Goal: Task Accomplishment & Management: Manage account settings

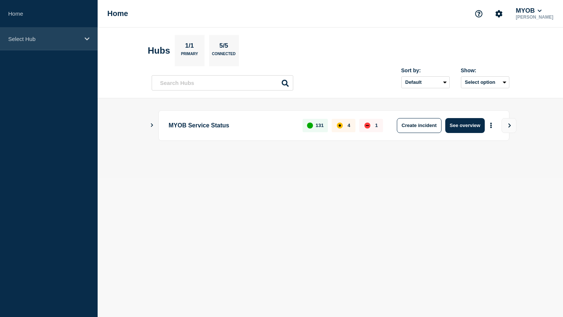
click at [78, 43] on div "Select Hub" at bounding box center [49, 39] width 98 height 23
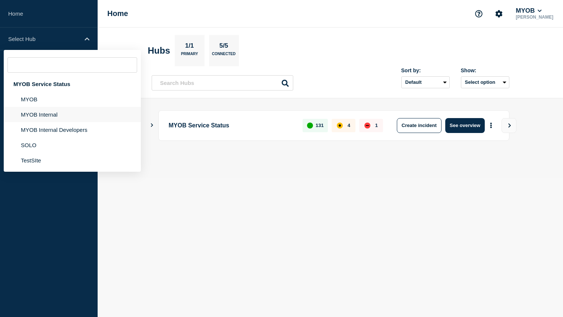
click at [54, 122] on li "MYOB Internal" at bounding box center [72, 129] width 137 height 15
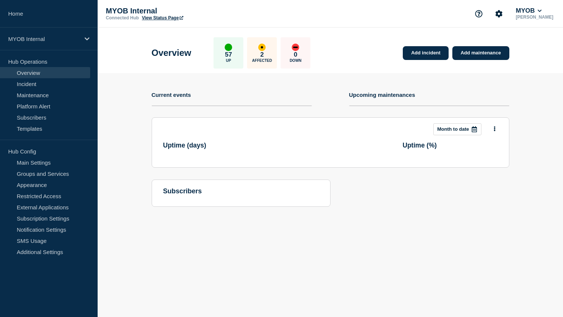
click at [131, 123] on section "Add incident Add maintenance Current events Upcoming maintenances This month Mo…" at bounding box center [330, 145] width 465 height 145
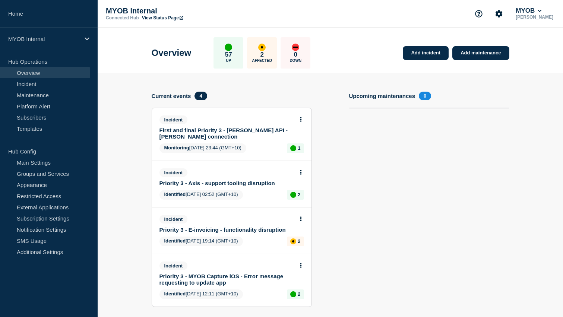
click at [211, 126] on div "Incident First and final Priority 3 - Archie API - Archie connection" at bounding box center [228, 128] width 138 height 24
click at [215, 133] on link "First and final Priority 3 - [PERSON_NAME] API - [PERSON_NAME] connection" at bounding box center [226, 133] width 135 height 13
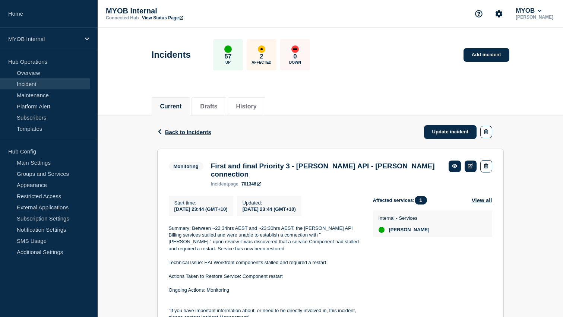
scroll to position [36, 0]
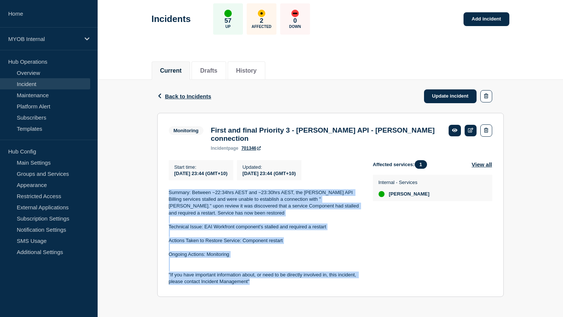
drag, startPoint x: 251, startPoint y: 281, endPoint x: 164, endPoint y: 183, distance: 131.4
click at [164, 182] on section "Monitoring First and final Priority 3 - Archie API - Archie connection incident…" at bounding box center [330, 205] width 347 height 184
copy div "Summary: Between ~22:34hrs AEST and ~23:30hrs AEST, the Archie API Billing serv…"
click at [436, 96] on link "Update incident" at bounding box center [450, 96] width 53 height 14
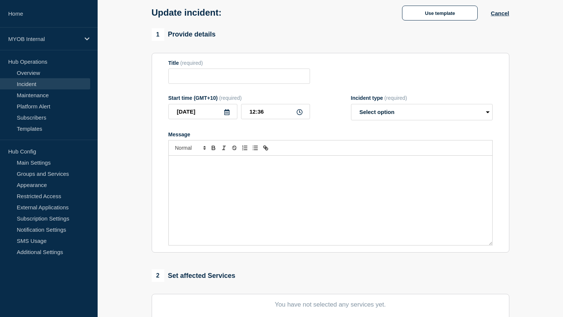
type input "First and final Priority 3 - [PERSON_NAME] API - [PERSON_NAME] connection"
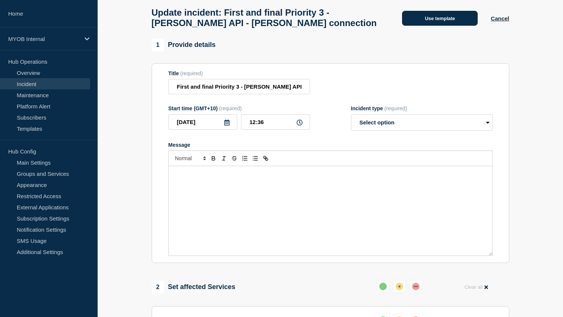
click at [447, 18] on button "Use template" at bounding box center [440, 18] width 76 height 15
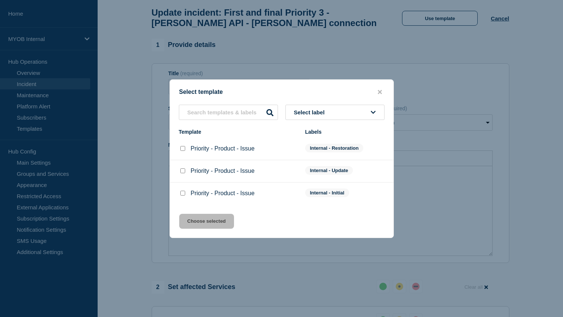
click at [184, 149] on input "Priority - Product - Issue checkbox" at bounding box center [182, 148] width 5 height 5
checkbox input "true"
click at [206, 228] on button "Choose selected" at bounding box center [206, 221] width 55 height 15
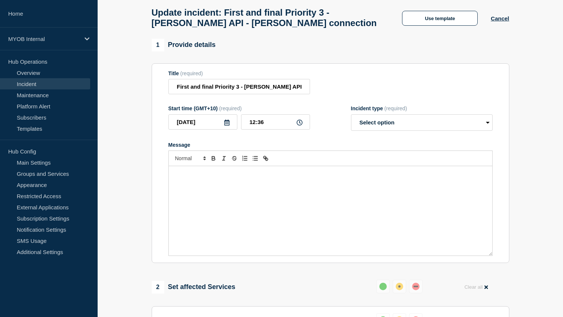
select select "resolved"
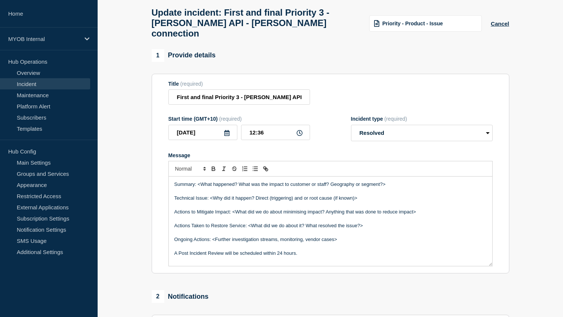
scroll to position [9, 0]
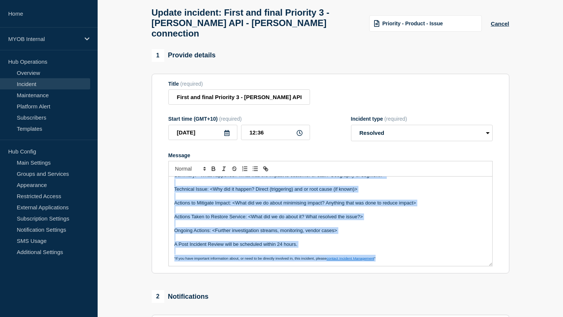
drag, startPoint x: 387, startPoint y: 260, endPoint x: 116, endPoint y: 86, distance: 321.4
click at [116, 86] on section "1 Provide details Title (required) First and final Priority 3 - Archie API - Ar…" at bounding box center [330, 248] width 465 height 398
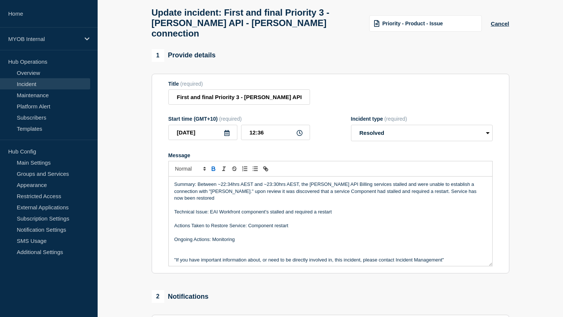
scroll to position [178, 0]
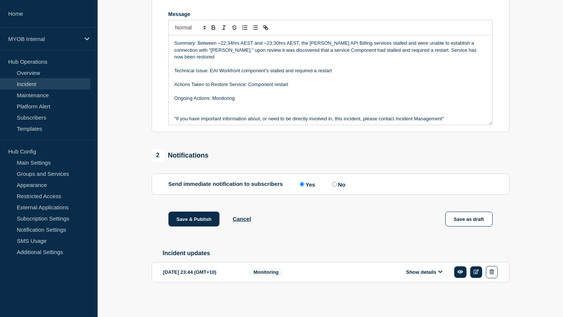
click at [330, 181] on label "No" at bounding box center [337, 184] width 15 height 7
click at [332, 182] on input "No" at bounding box center [334, 184] width 5 height 5
radio input "true"
radio input "false"
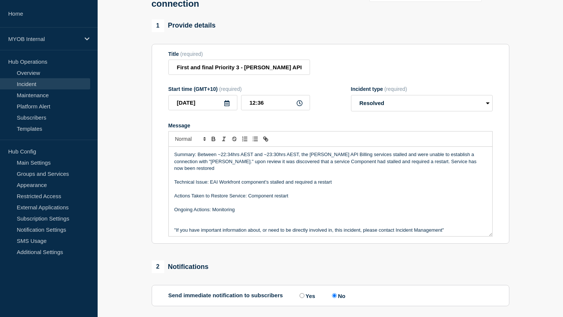
scroll to position [51, 0]
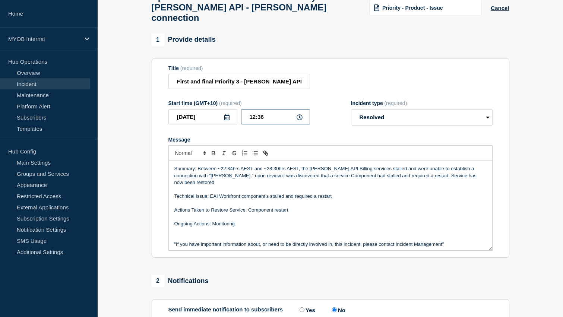
drag, startPoint x: 283, startPoint y: 107, endPoint x: 158, endPoint y: 110, distance: 125.6
click at [158, 111] on section "Title (required) First and final Priority 3 - Archie API - Archie connection St…" at bounding box center [331, 158] width 358 height 200
drag, startPoint x: 280, startPoint y: 114, endPoint x: 235, endPoint y: 111, distance: 45.2
click at [235, 111] on div "2025-08-17 12:36" at bounding box center [239, 116] width 142 height 15
click at [285, 123] on form "Title (required) First and final Priority 3 - Archie API - Archie connection St…" at bounding box center [330, 158] width 324 height 186
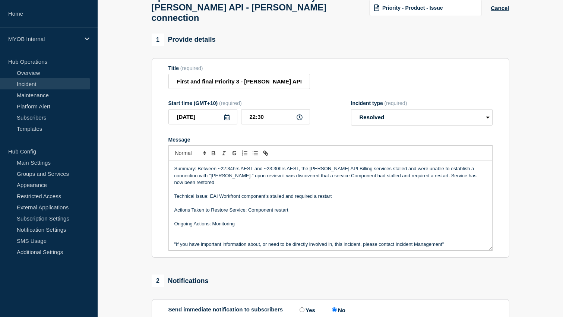
scroll to position [178, 0]
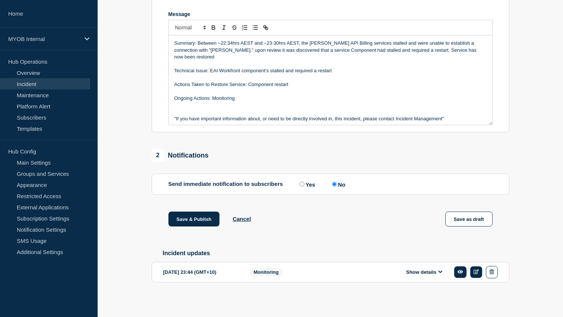
click at [428, 270] on button "Show details" at bounding box center [424, 272] width 41 height 6
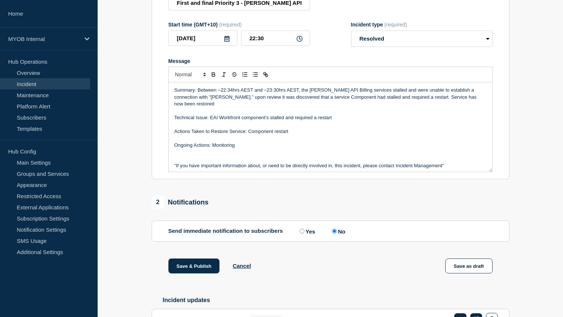
scroll to position [0, 0]
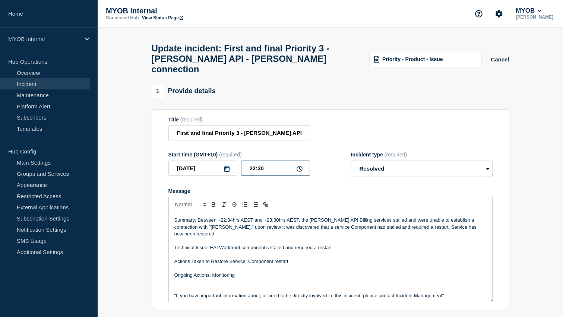
drag, startPoint x: 270, startPoint y: 161, endPoint x: 260, endPoint y: 164, distance: 10.0
click at [260, 164] on input "22:30" at bounding box center [275, 168] width 69 height 15
drag, startPoint x: 265, startPoint y: 166, endPoint x: 258, endPoint y: 167, distance: 7.2
click at [259, 167] on input "22:30" at bounding box center [275, 168] width 69 height 15
type input "22:55"
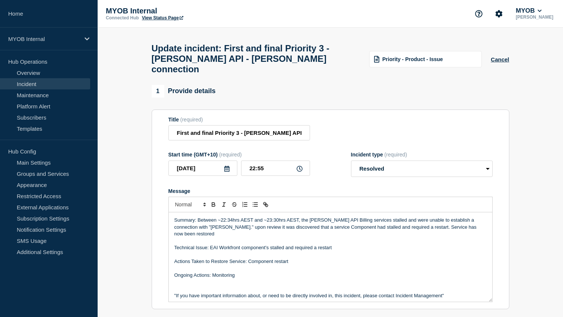
click at [228, 166] on icon at bounding box center [227, 169] width 6 height 6
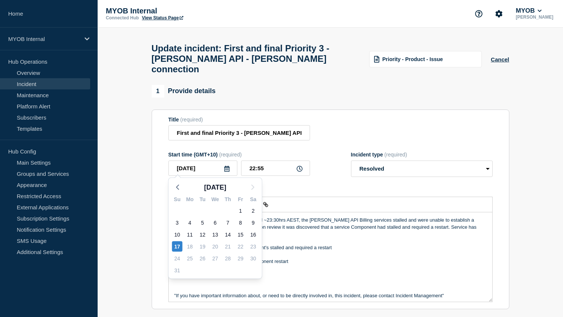
click at [329, 152] on div "Start time (GMT+10) (required) 2025-08-17 Aug 2025 Su Mo Tu We Th Fr Sa 27 28 2…" at bounding box center [330, 164] width 324 height 25
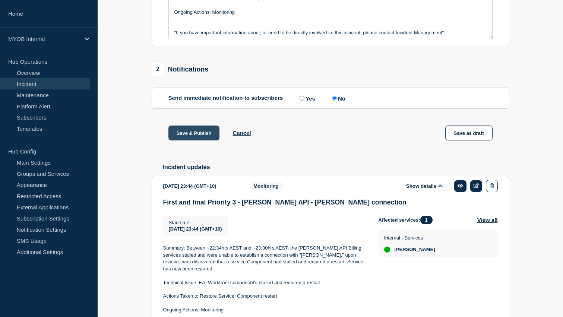
scroll to position [330, 0]
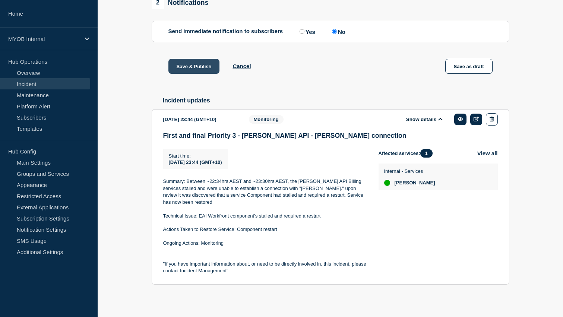
click at [196, 63] on button "Save & Publish" at bounding box center [193, 66] width 51 height 15
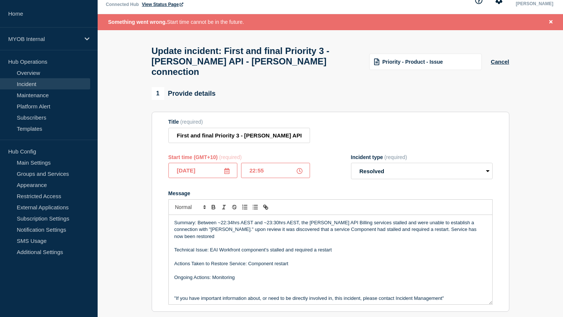
scroll to position [23, 0]
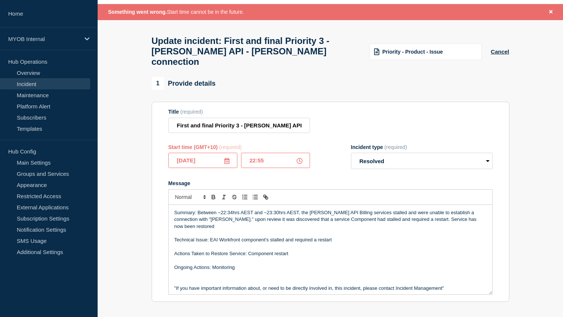
click at [230, 160] on input "2025-08-17" at bounding box center [202, 160] width 69 height 15
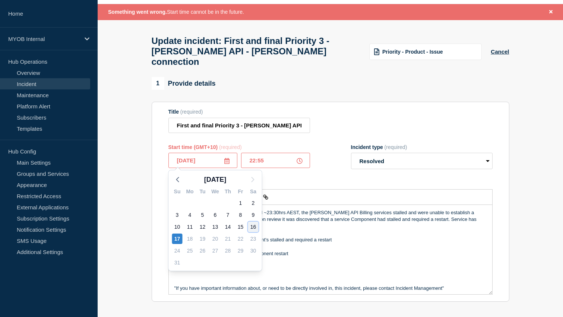
click at [255, 227] on div "16" at bounding box center [253, 227] width 10 height 10
type input "2025-08-16"
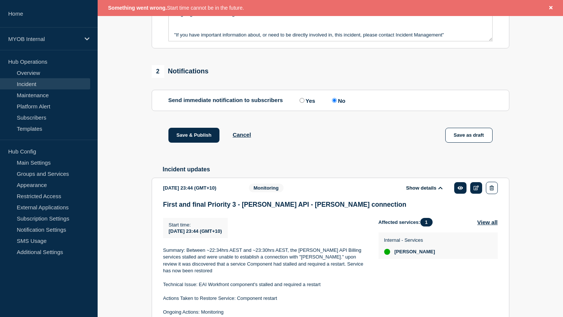
scroll to position [346, 0]
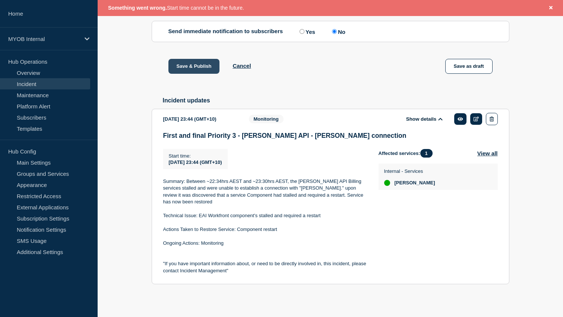
click at [187, 59] on button "Save & Publish" at bounding box center [193, 66] width 51 height 15
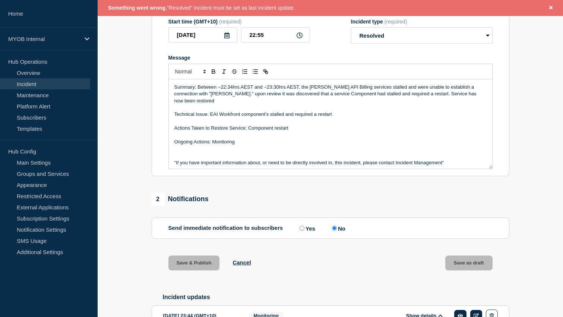
scroll to position [0, 0]
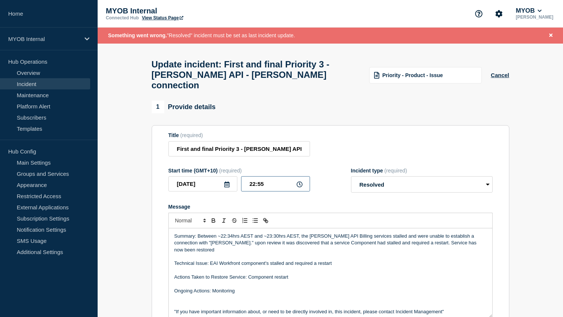
click at [256, 182] on input "22:55" at bounding box center [275, 183] width 69 height 15
type input "23:55"
click at [423, 191] on form "Title (required) First and final Priority 3 - Archie API - Archie connection St…" at bounding box center [330, 225] width 324 height 186
click at [427, 181] on select "Select option Investigating Identified Monitoring Resolved" at bounding box center [422, 184] width 142 height 16
click at [351, 176] on select "Select option Investigating Identified Monitoring Resolved" at bounding box center [422, 184] width 142 height 16
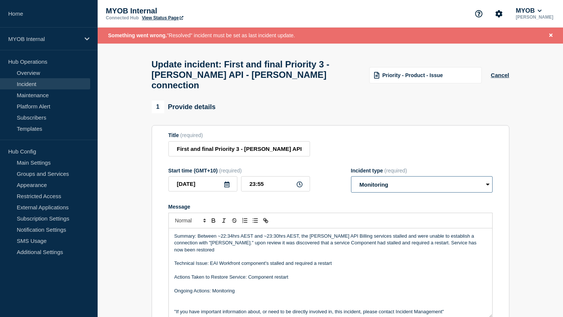
click at [412, 185] on select "Select option Investigating Identified Monitoring Resolved" at bounding box center [422, 184] width 142 height 16
select select "resolved"
click at [351, 176] on select "Select option Investigating Identified Monitoring Resolved" at bounding box center [422, 184] width 142 height 16
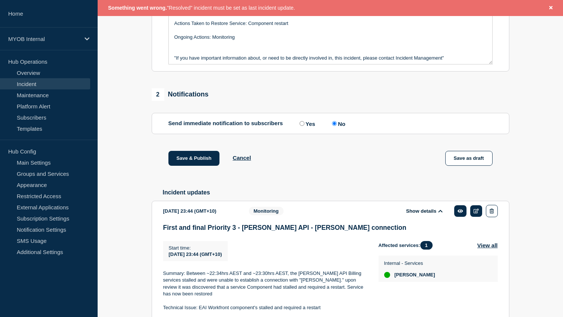
scroll to position [254, 0]
click at [189, 158] on button "Save & Publish" at bounding box center [193, 158] width 51 height 15
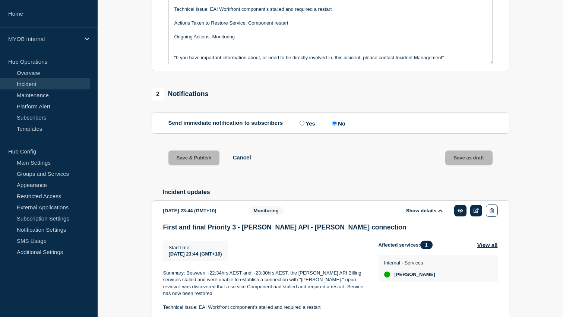
scroll to position [238, 0]
